Goal: Find specific page/section

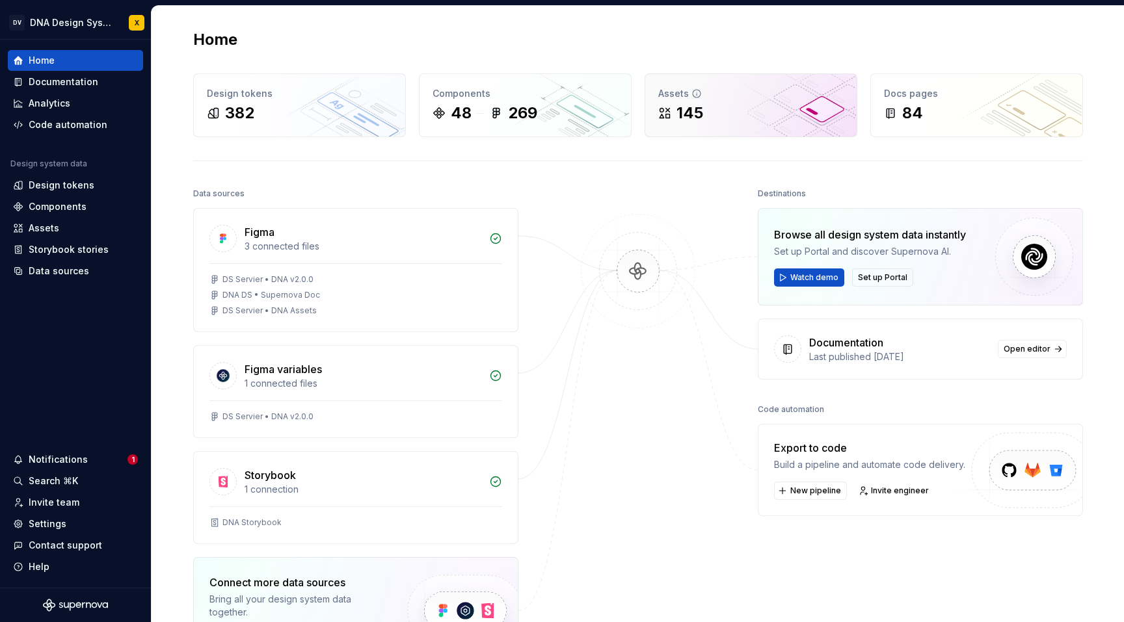
click at [754, 114] on div "145" at bounding box center [750, 113] width 185 height 21
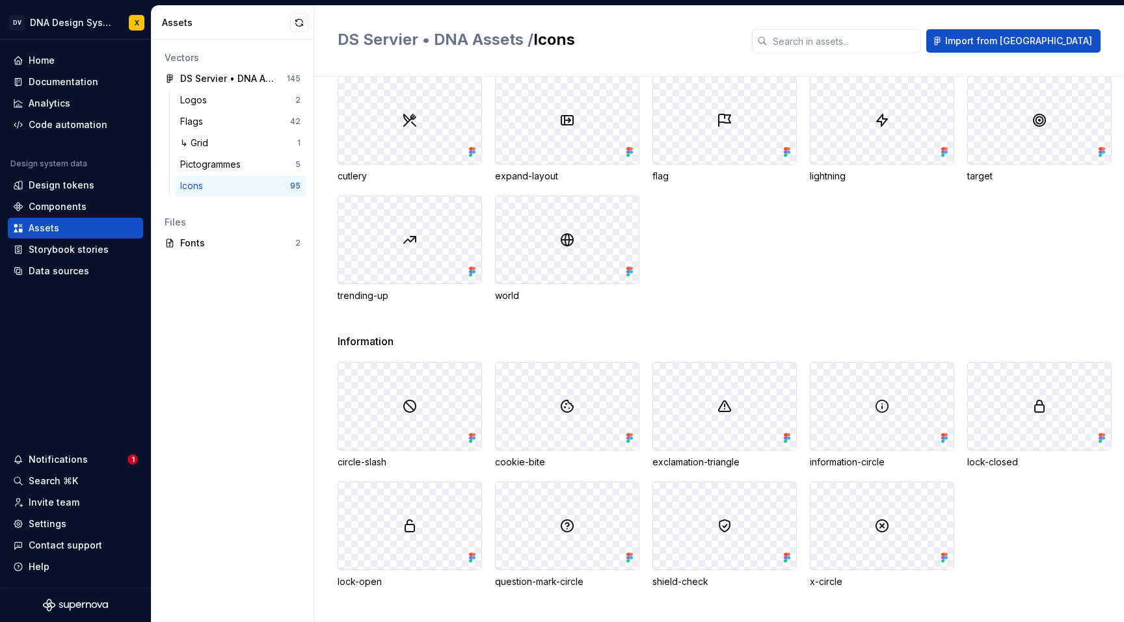
scroll to position [1963, 0]
